Goal: Information Seeking & Learning: Learn about a topic

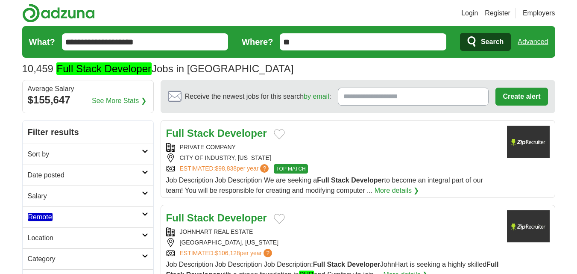
click at [43, 199] on h2 "Salary" at bounding box center [85, 196] width 114 height 10
click at [43, 173] on h2 "Date posted" at bounding box center [85, 175] width 114 height 10
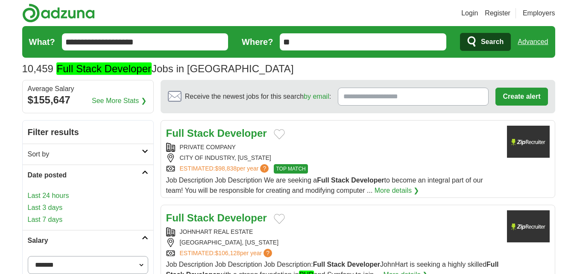
click at [36, 194] on link "Last 24 hours" at bounding box center [88, 195] width 120 height 10
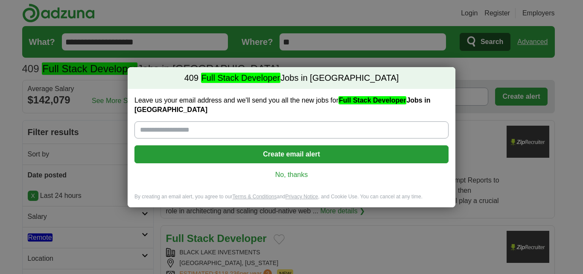
click at [301, 170] on link "No, thanks" at bounding box center [291, 174] width 301 height 9
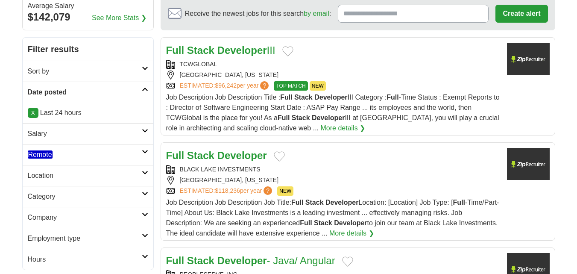
scroll to position [85, 0]
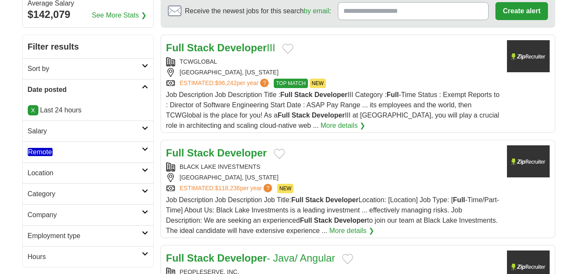
click at [49, 152] on em "Remote" at bounding box center [40, 152] width 25 height 8
click at [49, 175] on em "Remote" at bounding box center [40, 172] width 25 height 8
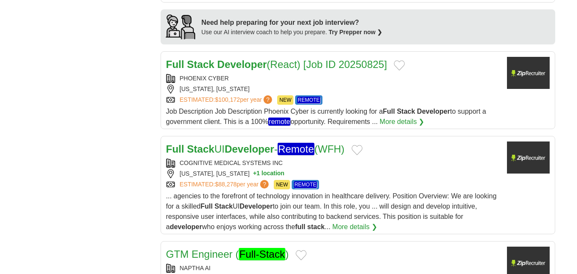
scroll to position [811, 0]
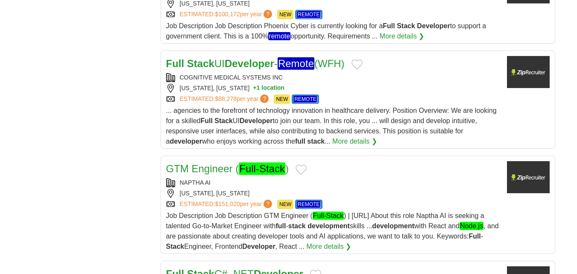
click at [256, 178] on div "NAPTHA AI" at bounding box center [333, 182] width 334 height 9
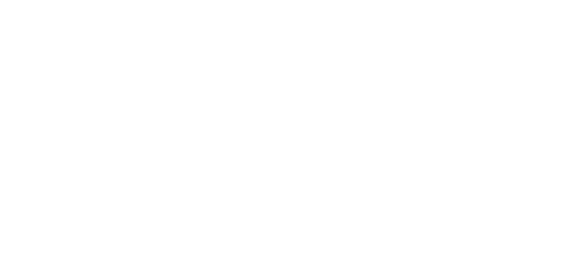
scroll to position [1409, 0]
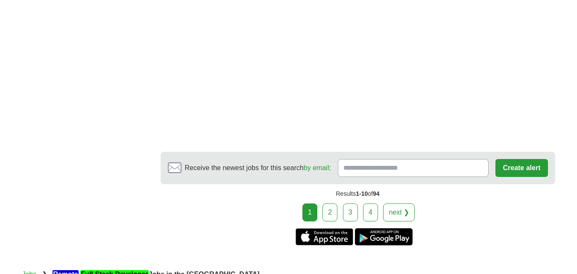
click at [335, 203] on link "2" at bounding box center [329, 212] width 15 height 18
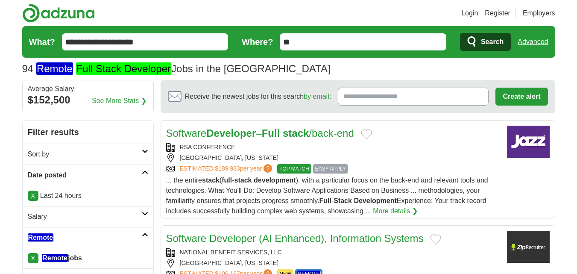
click at [306, 152] on div "RSA CONFERENCE BOSTON, MASSACHUSETTS ESTIMATED: $189,983 per year ? TOP MATCH E…" at bounding box center [333, 158] width 334 height 31
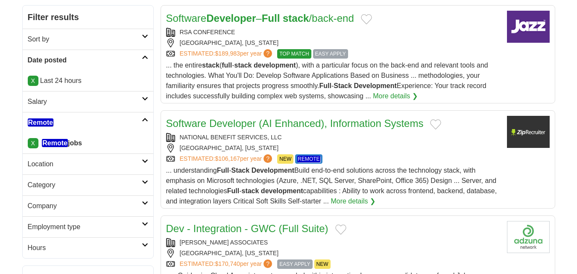
scroll to position [128, 0]
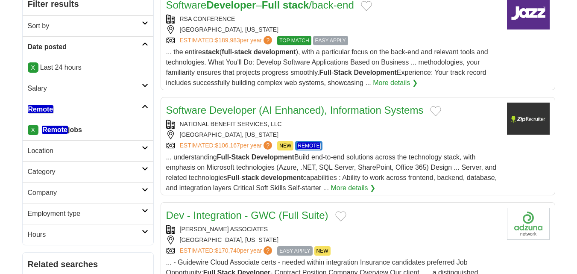
click at [327, 126] on div "NATIONAL BENEFIT SERVICES, LLC" at bounding box center [333, 124] width 334 height 9
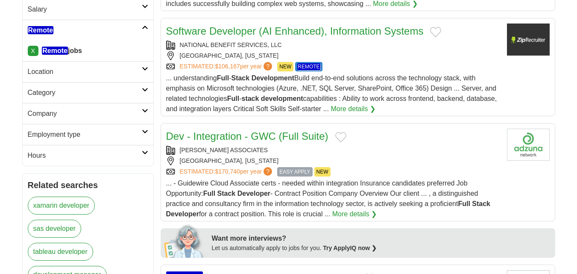
scroll to position [213, 0]
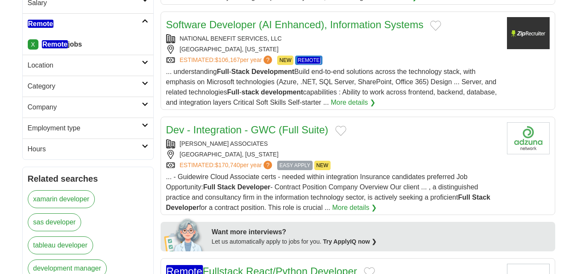
click at [377, 145] on div "OLIVER JAMES ASSOCIATES" at bounding box center [333, 143] width 334 height 9
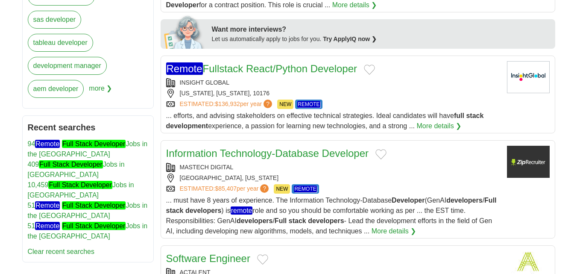
scroll to position [427, 0]
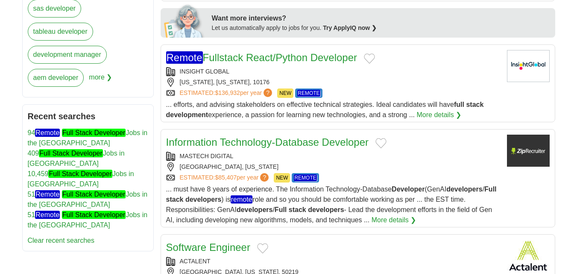
click at [339, 158] on div "MASTECH DIGITAL" at bounding box center [333, 156] width 334 height 9
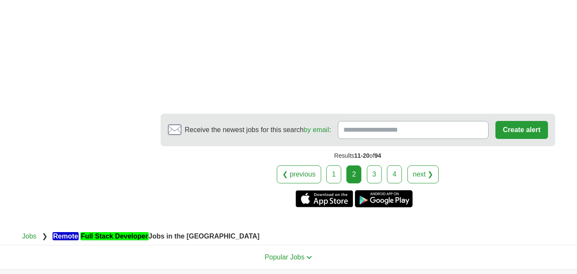
scroll to position [1537, 0]
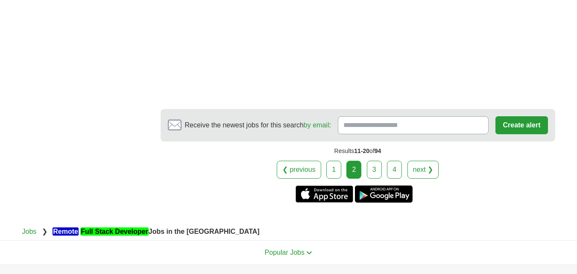
click at [368, 164] on link "3" at bounding box center [374, 170] width 15 height 18
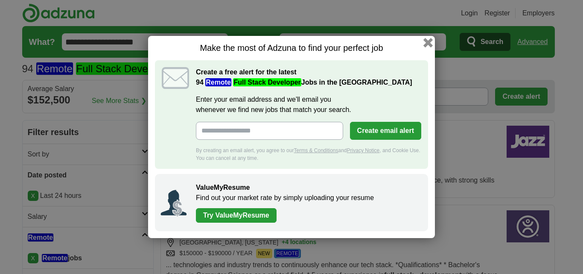
click at [430, 41] on button "button" at bounding box center [428, 42] width 9 height 9
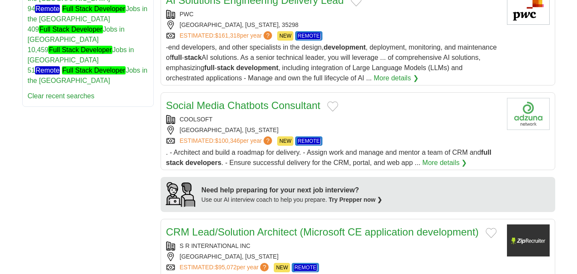
scroll to position [555, 0]
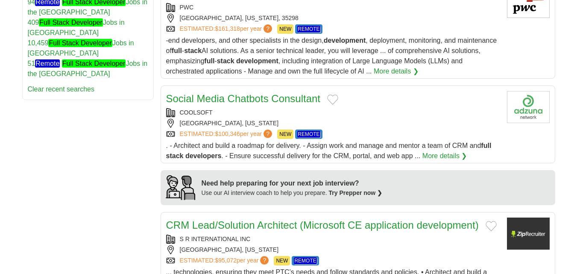
click at [331, 114] on div "COOLSOFT" at bounding box center [333, 112] width 334 height 9
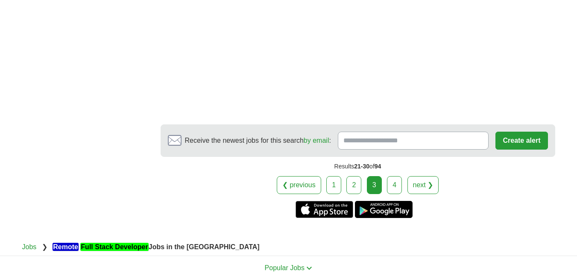
scroll to position [1494, 0]
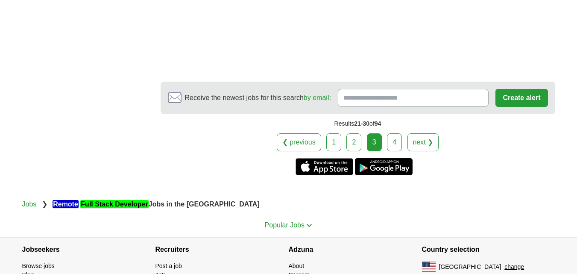
click at [391, 151] on link "4" at bounding box center [394, 142] width 15 height 18
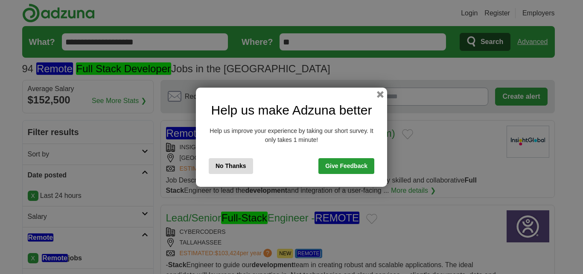
click at [239, 166] on button "No Thanks" at bounding box center [231, 166] width 44 height 16
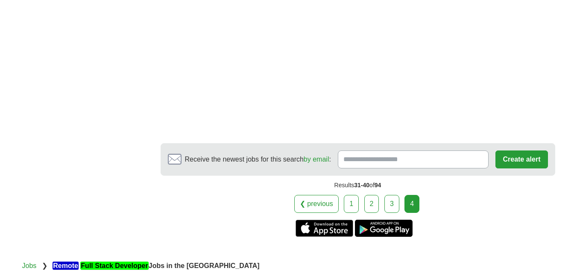
scroll to position [1067, 0]
